Goal: Task Accomplishment & Management: Manage account settings

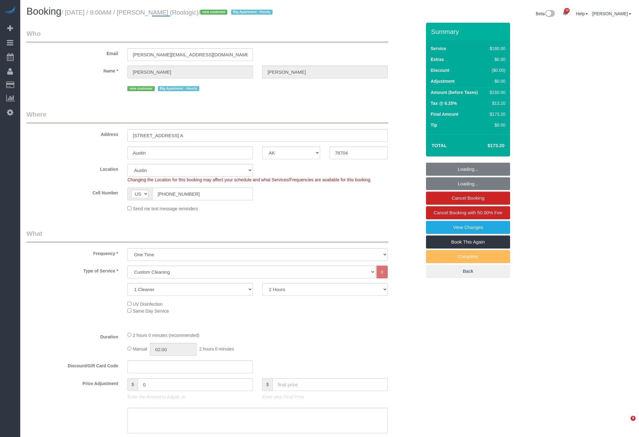
select select "TX"
select select "spot1"
select select "object:22001"
select select "spot43"
select select "number:89"
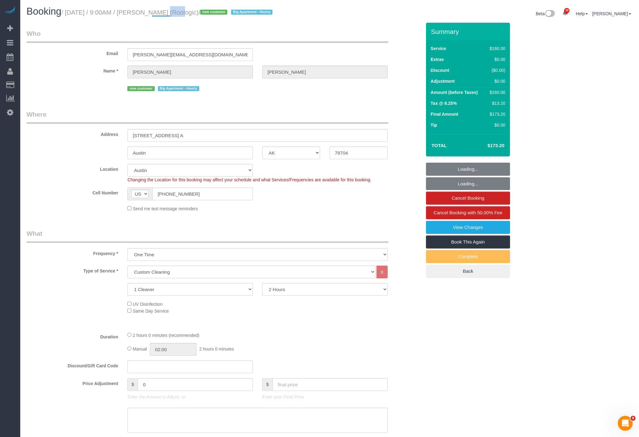
select select "number:90"
select select "number:15"
select select "number:5"
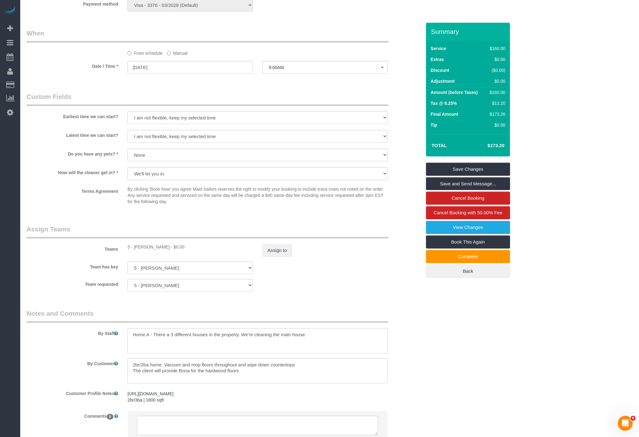
scroll to position [516, 0]
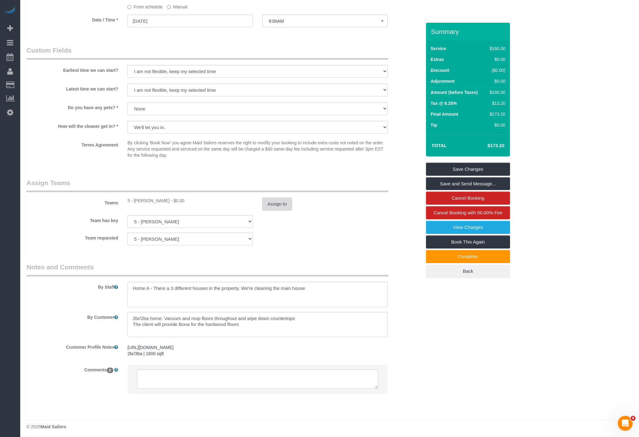
click at [274, 201] on button "Assign to" at bounding box center [277, 204] width 30 height 13
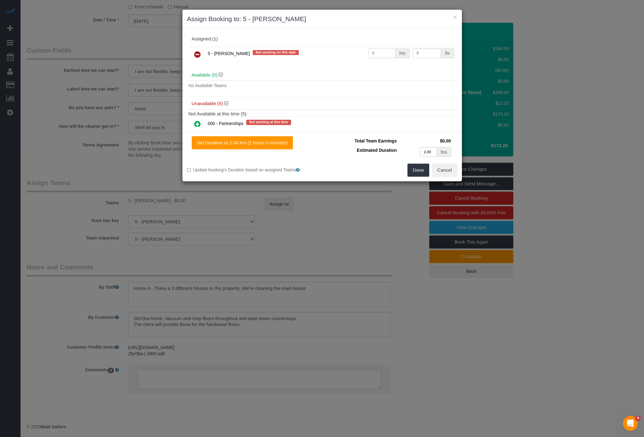
click at [385, 53] on input "0" at bounding box center [382, 54] width 28 height 10
type input "2"
click at [416, 51] on input "0" at bounding box center [427, 54] width 29 height 10
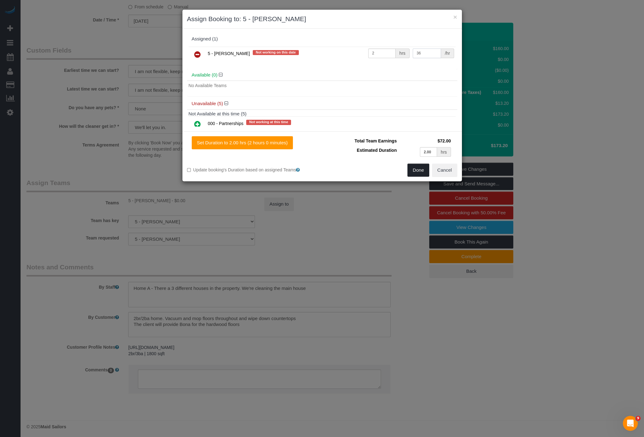
type input "36"
click at [417, 171] on button "Done" at bounding box center [419, 170] width 22 height 13
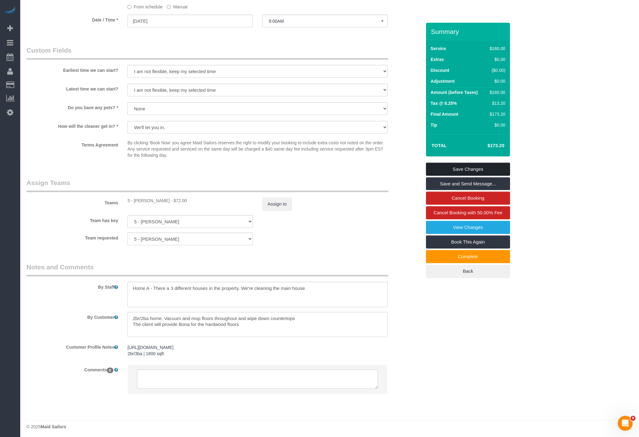
click at [483, 171] on link "Save Changes" at bounding box center [468, 169] width 84 height 13
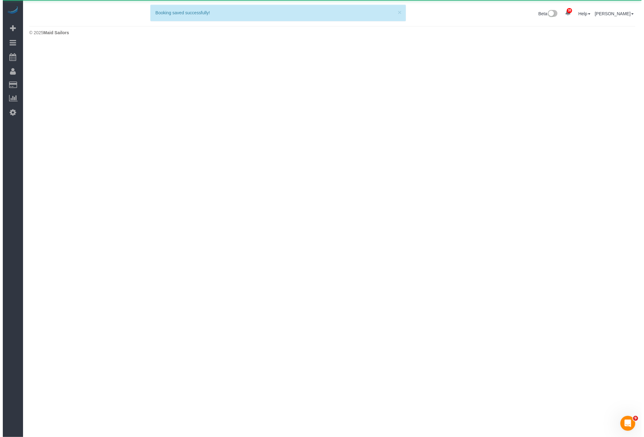
scroll to position [0, 0]
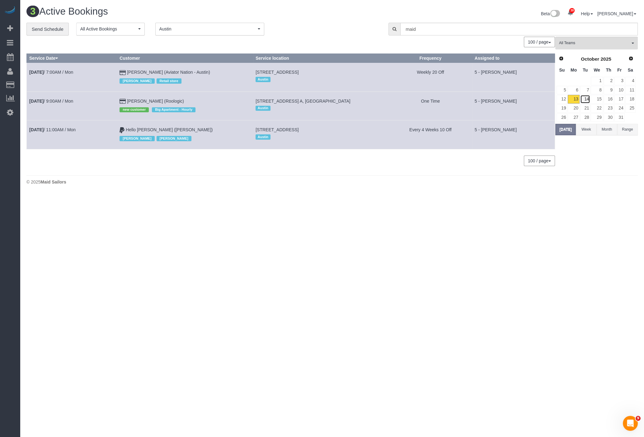
click at [587, 97] on link "14" at bounding box center [585, 99] width 10 height 8
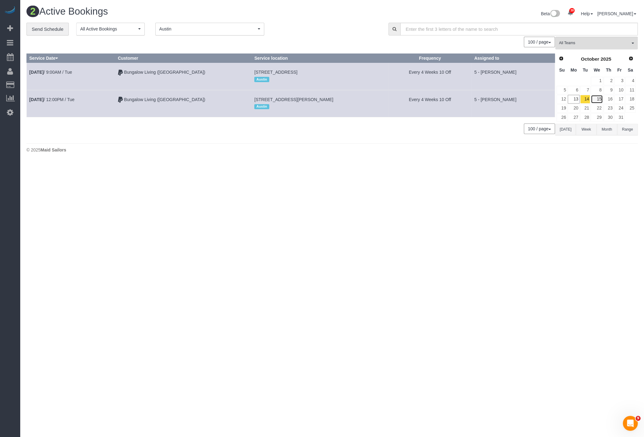
click at [596, 98] on link "15" at bounding box center [597, 99] width 12 height 8
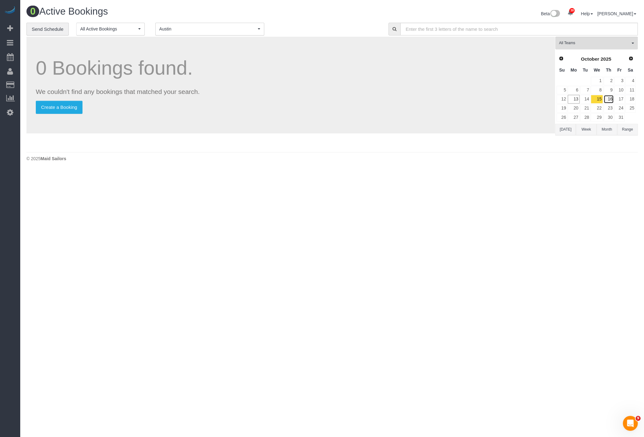
click at [607, 98] on link "16" at bounding box center [609, 99] width 10 height 8
click at [623, 97] on link "17" at bounding box center [620, 99] width 10 height 8
click at [635, 97] on link "18" at bounding box center [630, 99] width 10 height 8
click at [475, 154] on footer "© 2025 Maid Sailors" at bounding box center [331, 158] width 611 height 12
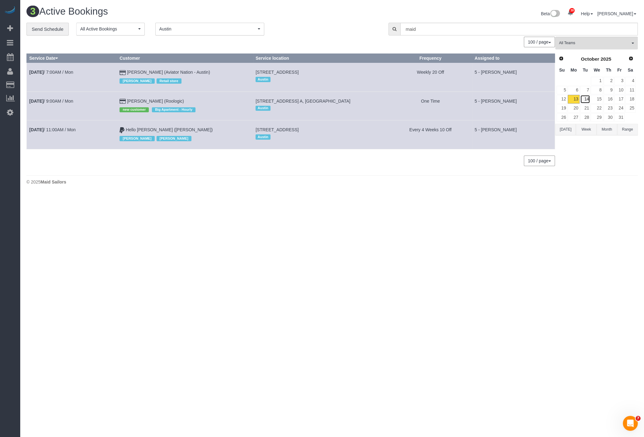
click at [586, 98] on link "14" at bounding box center [585, 99] width 10 height 8
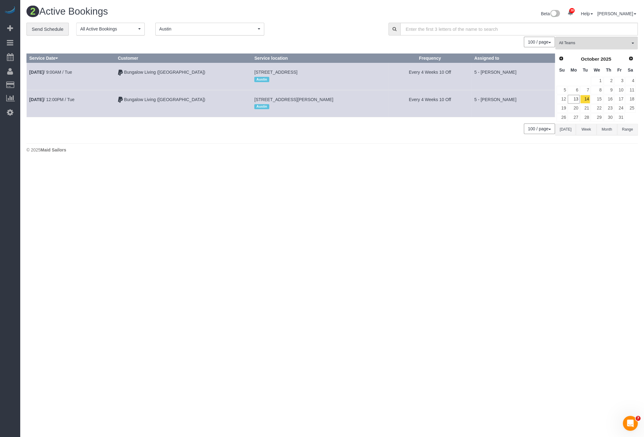
click at [170, 74] on td "Bungalow Living ([GEOGRAPHIC_DATA])" at bounding box center [183, 76] width 137 height 27
click at [171, 71] on link "Bungalow Living ([GEOGRAPHIC_DATA])" at bounding box center [164, 72] width 81 height 5
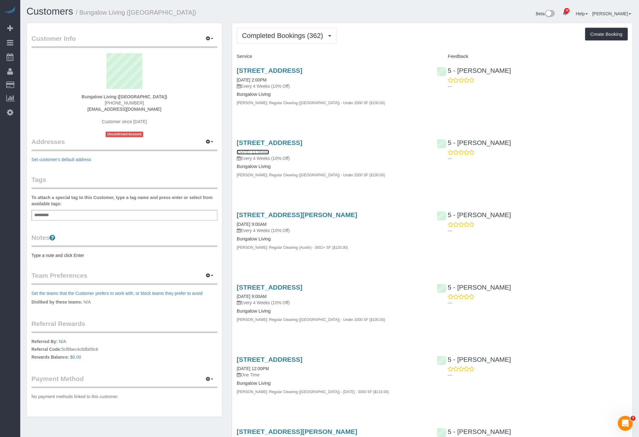
click at [265, 150] on link "[DATE] 11:00AM" at bounding box center [253, 152] width 32 height 5
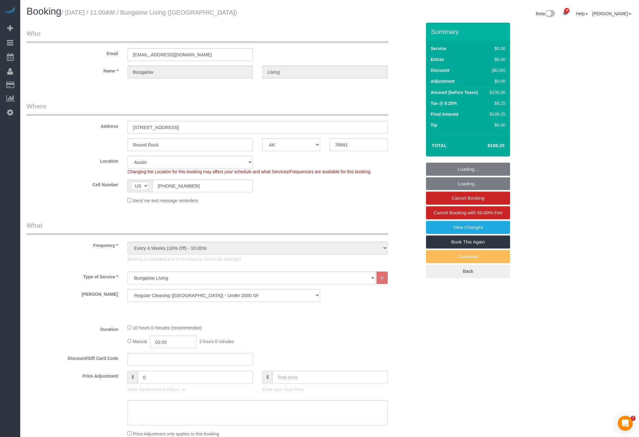
select select "TX"
select select "5"
select select "number:89"
select select "number:90"
select select "number:15"
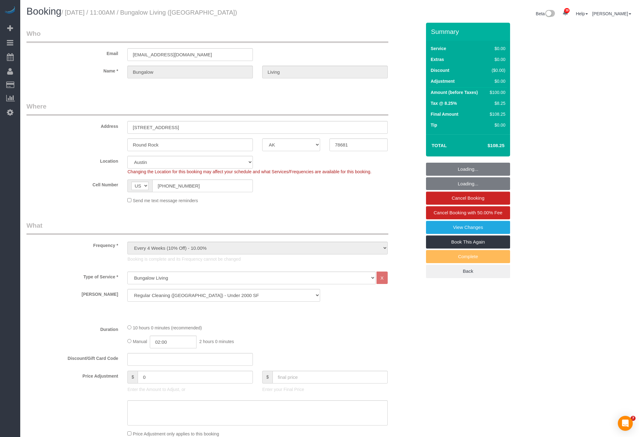
select select "number:7"
select select "spot9"
